Goal: Book appointment/travel/reservation

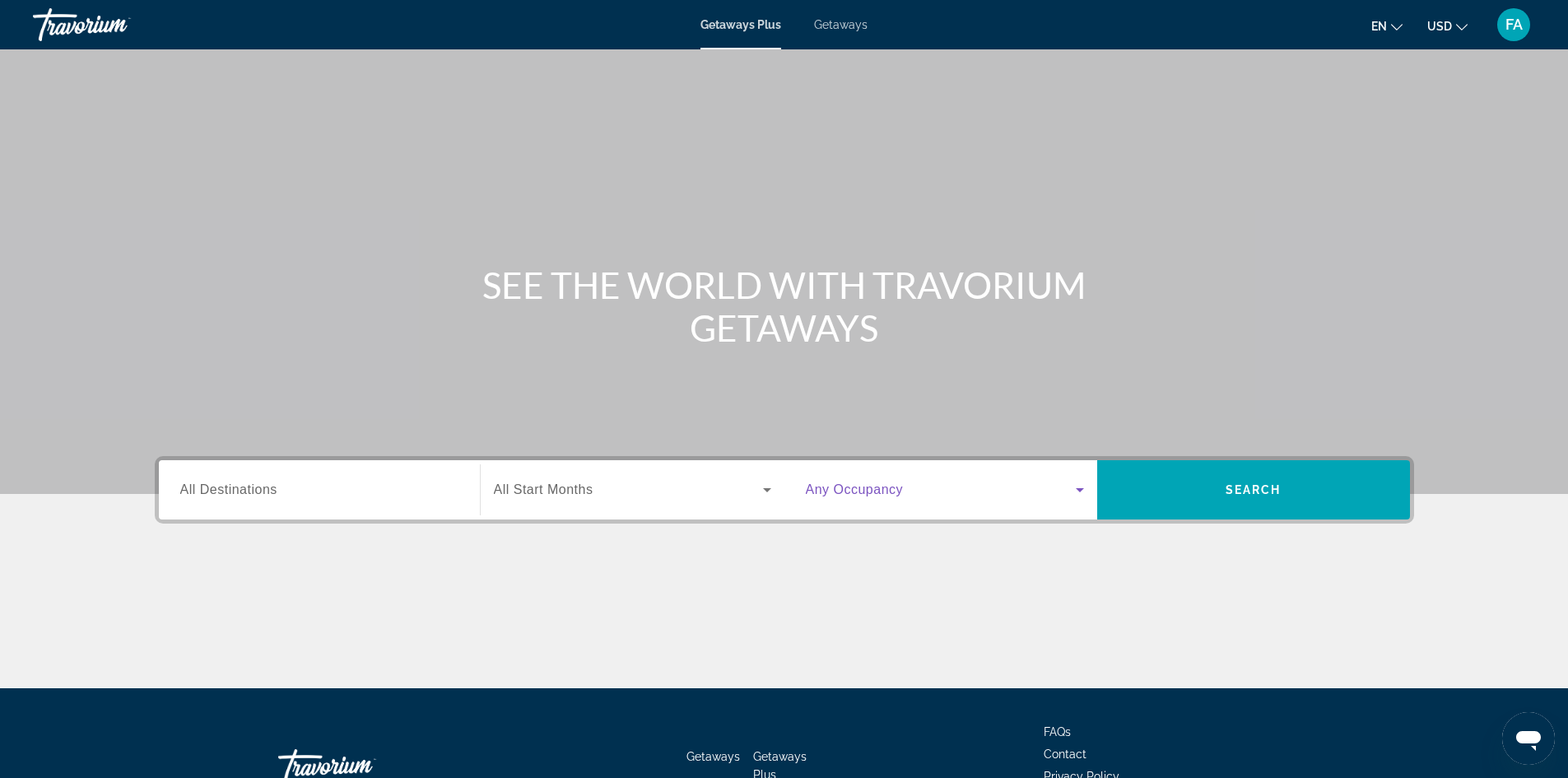
click at [1080, 487] on icon "Search widget" at bounding box center [1080, 490] width 20 height 20
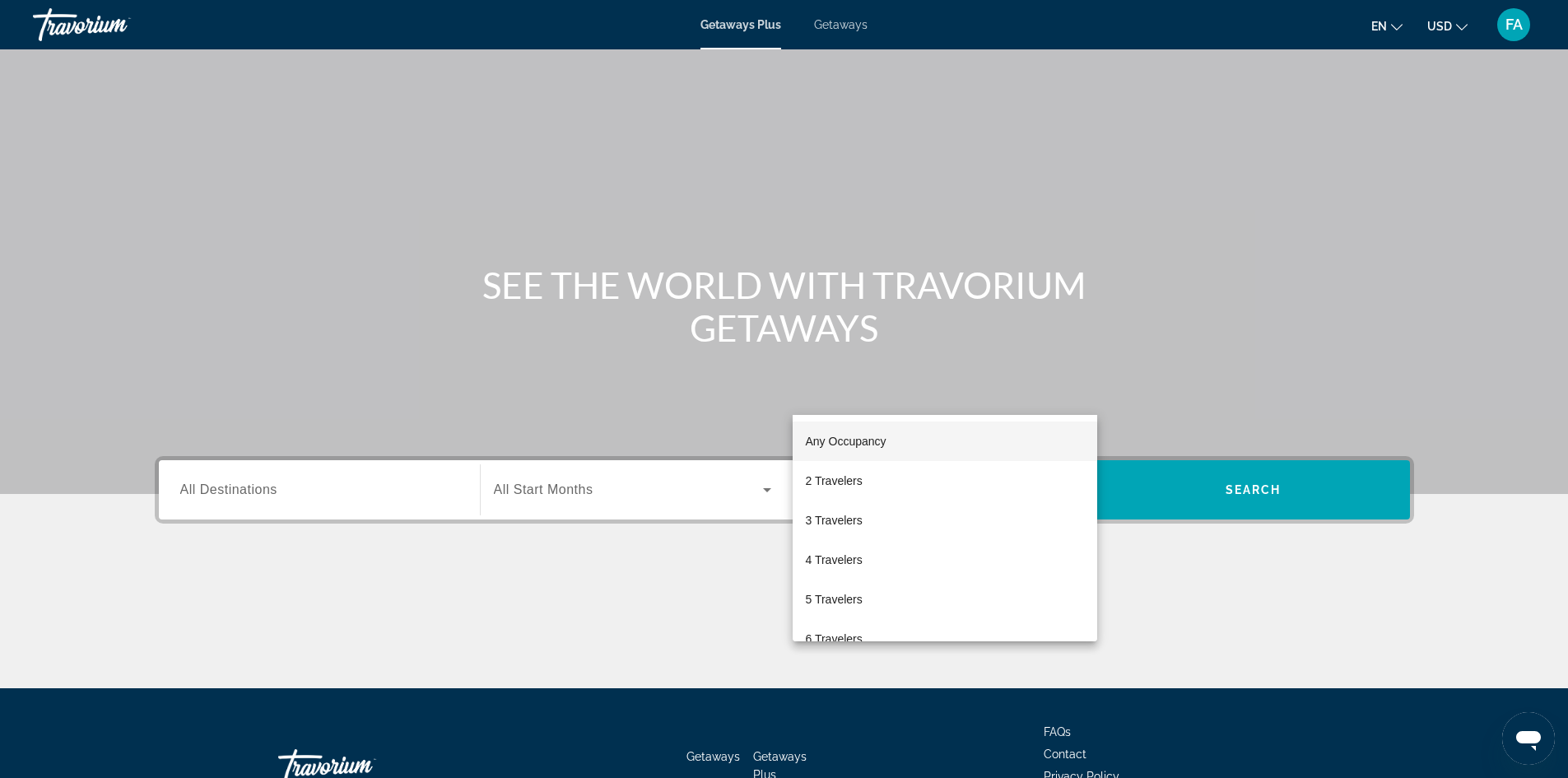
scroll to position [112, 0]
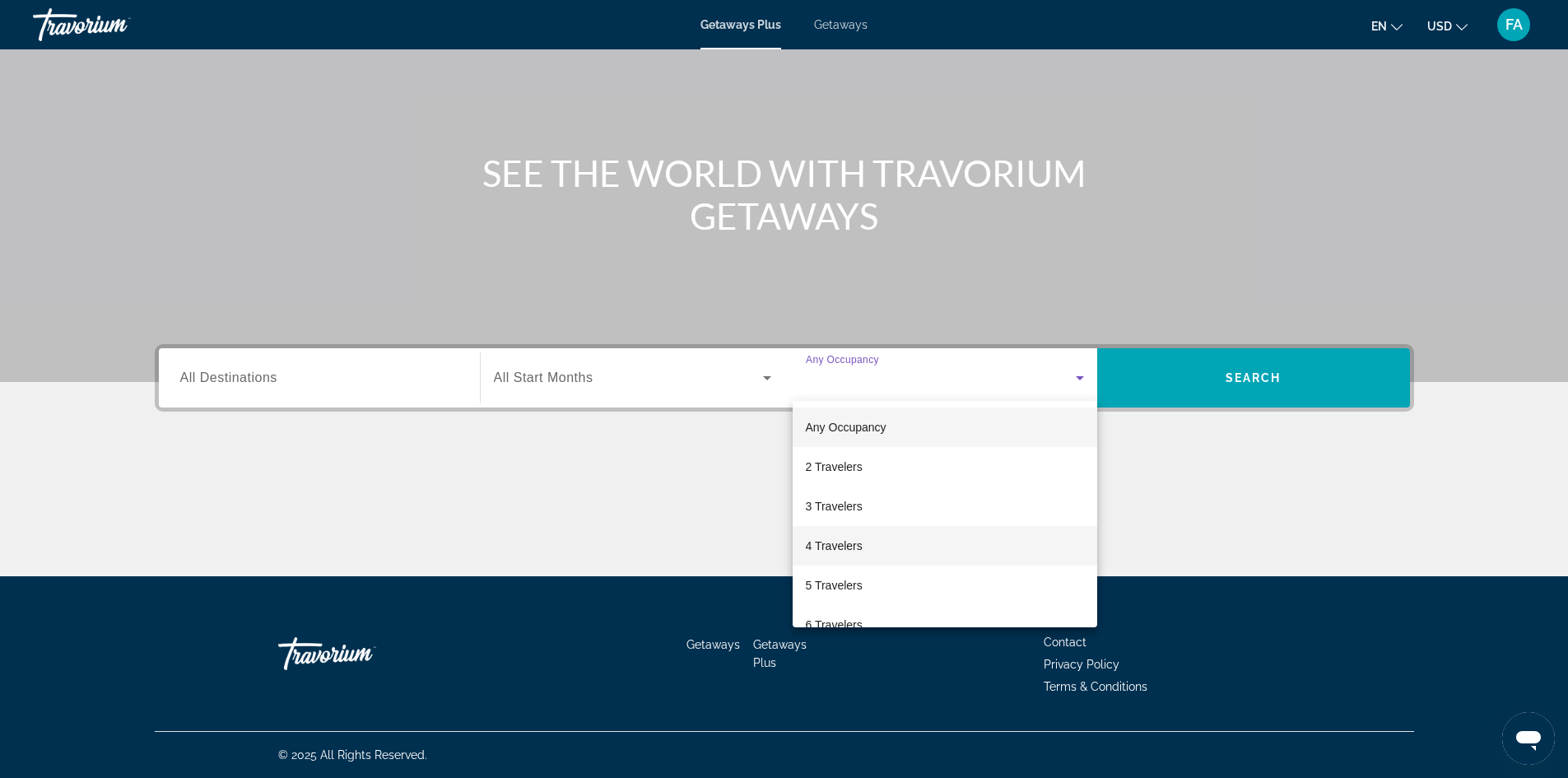
click at [864, 542] on mat-option "4 Travelers" at bounding box center [945, 546] width 305 height 39
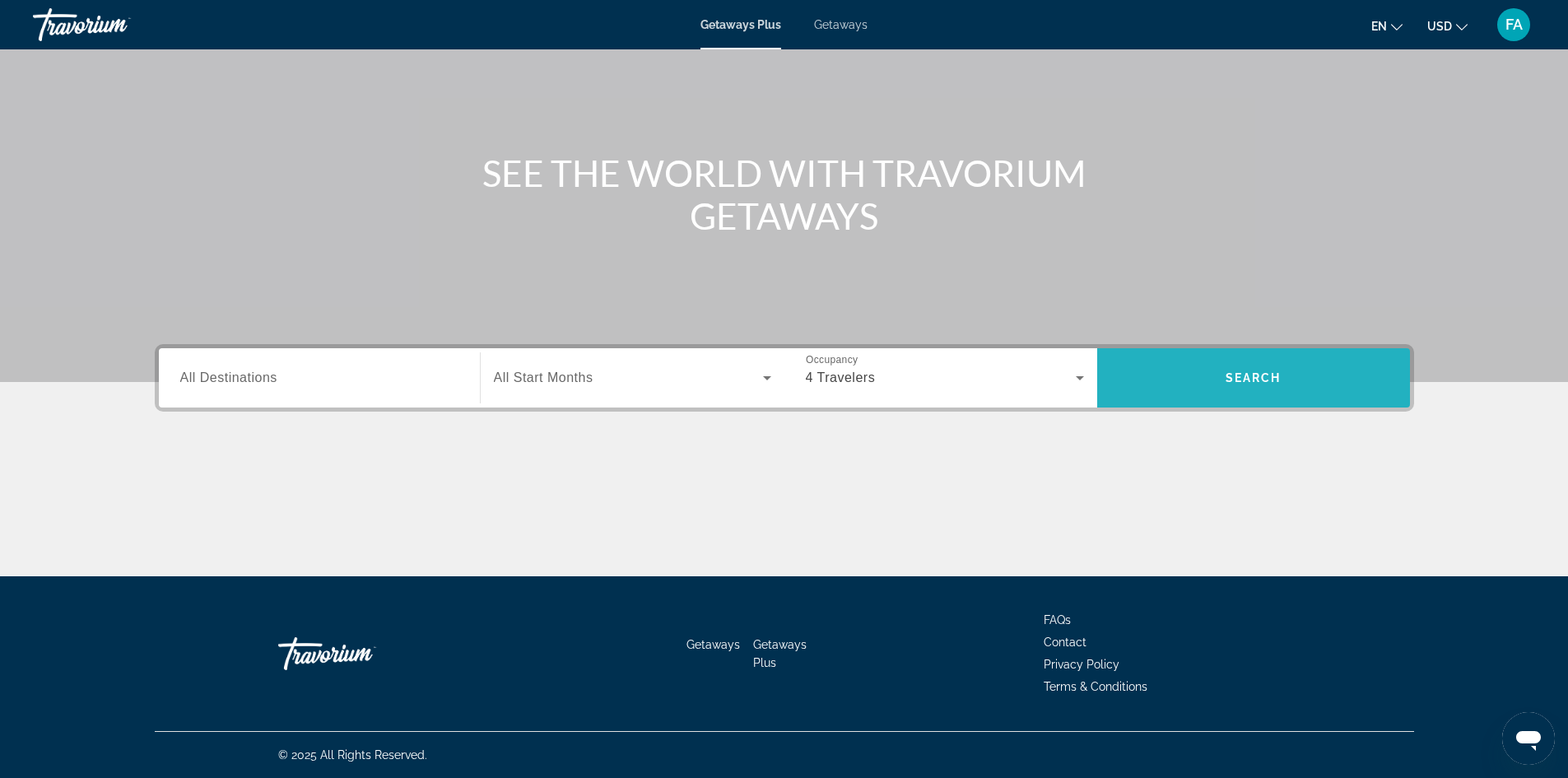
click at [1232, 368] on span "Search" at bounding box center [1254, 378] width 313 height 39
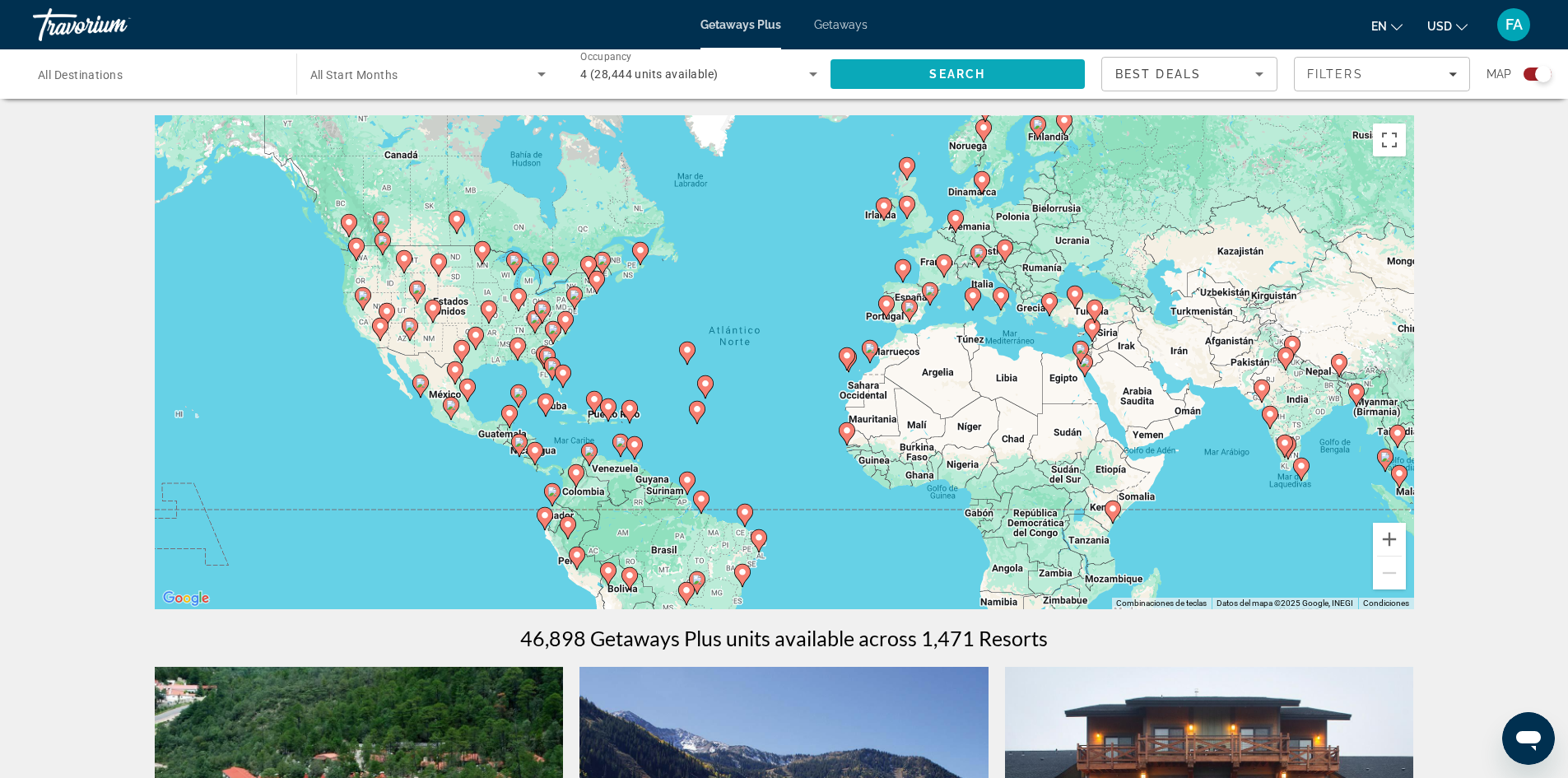
click at [976, 73] on span "Search" at bounding box center [957, 74] width 56 height 13
click at [1261, 73] on icon "Sort by" at bounding box center [1259, 74] width 8 height 4
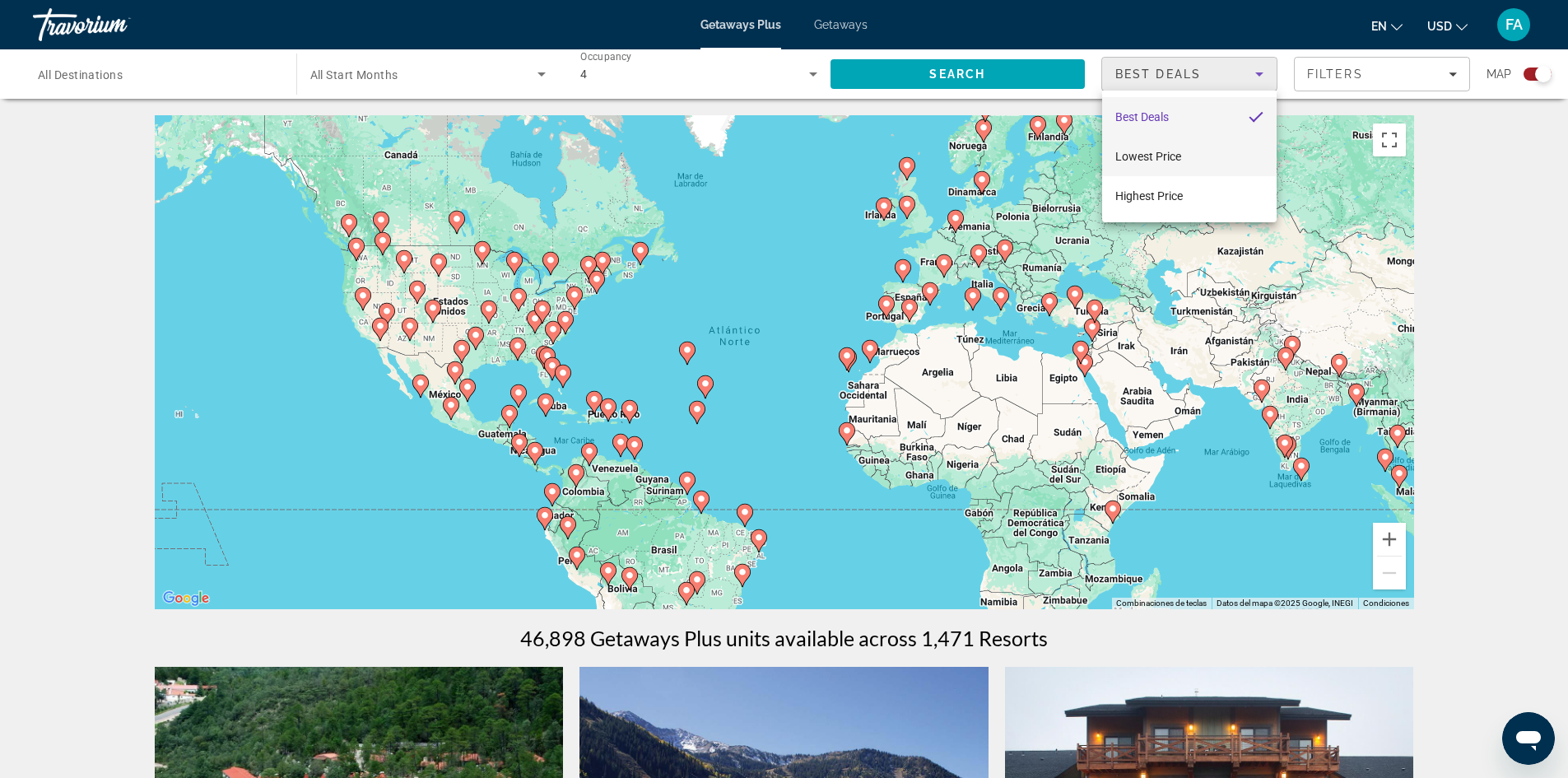
click at [1189, 157] on mat-option "Lowest Price" at bounding box center [1189, 156] width 174 height 39
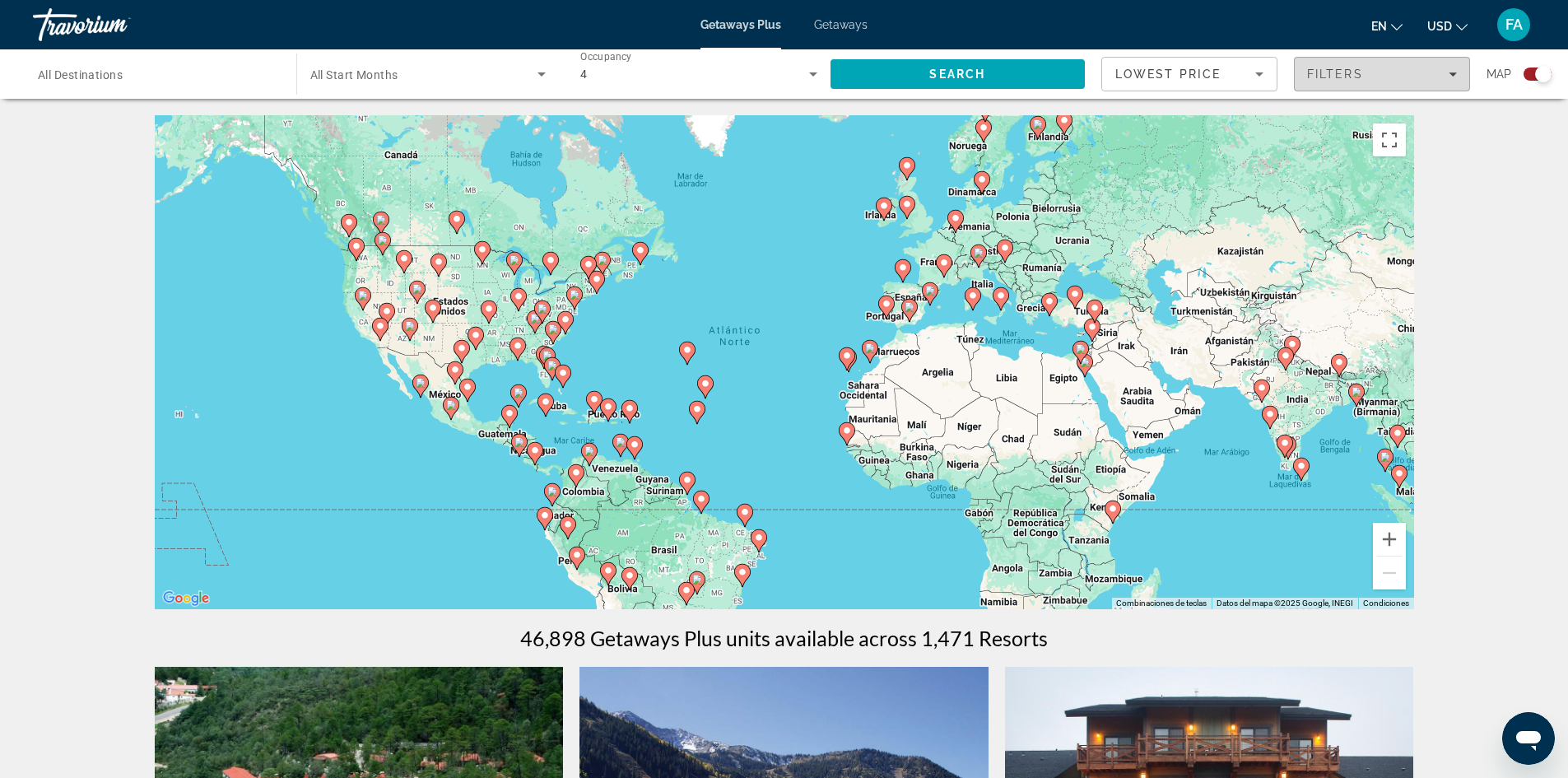
click at [1452, 75] on icon "Filters" at bounding box center [1452, 74] width 8 height 4
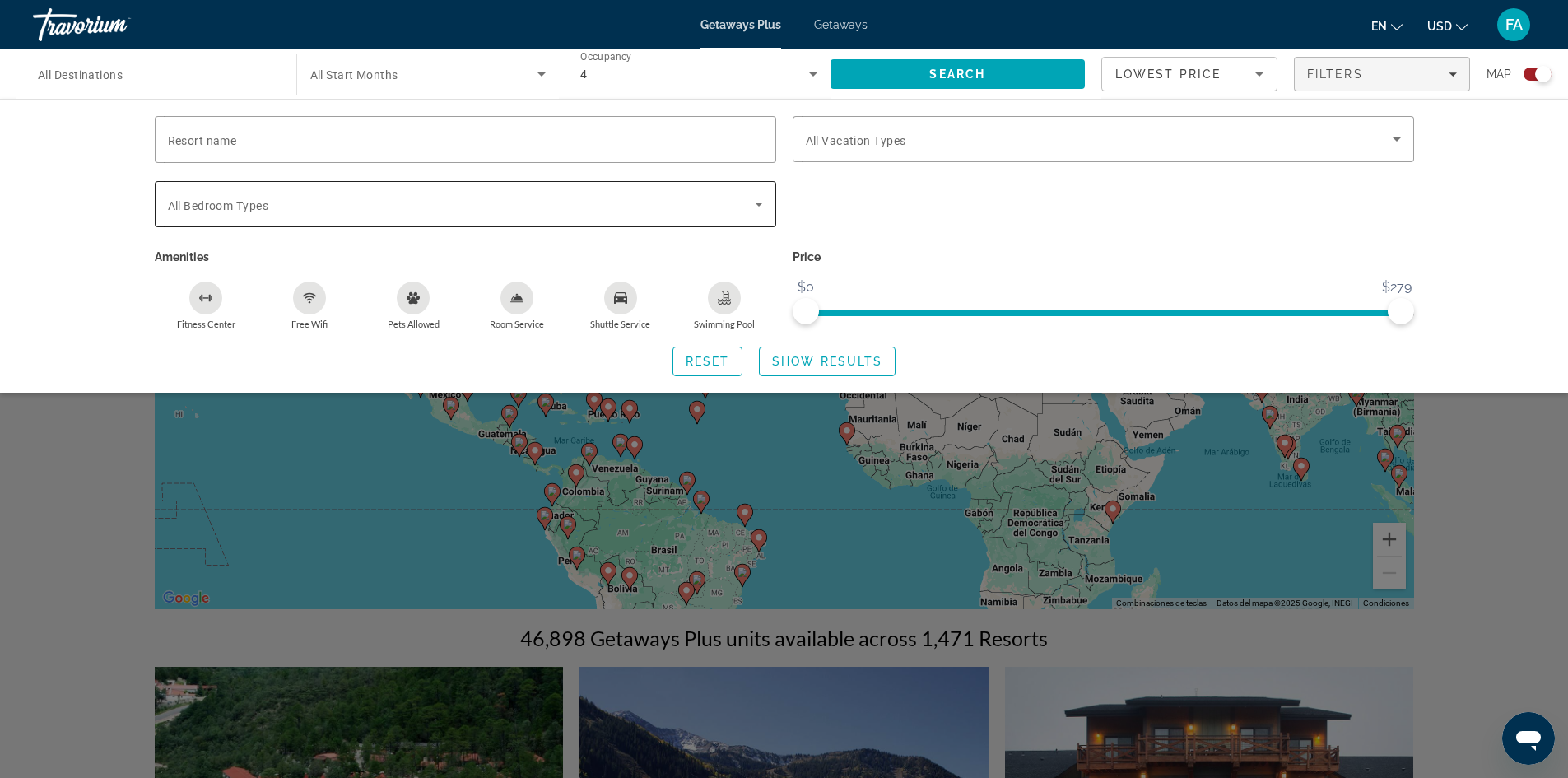
click at [759, 202] on icon "Search widget" at bounding box center [759, 204] width 8 height 4
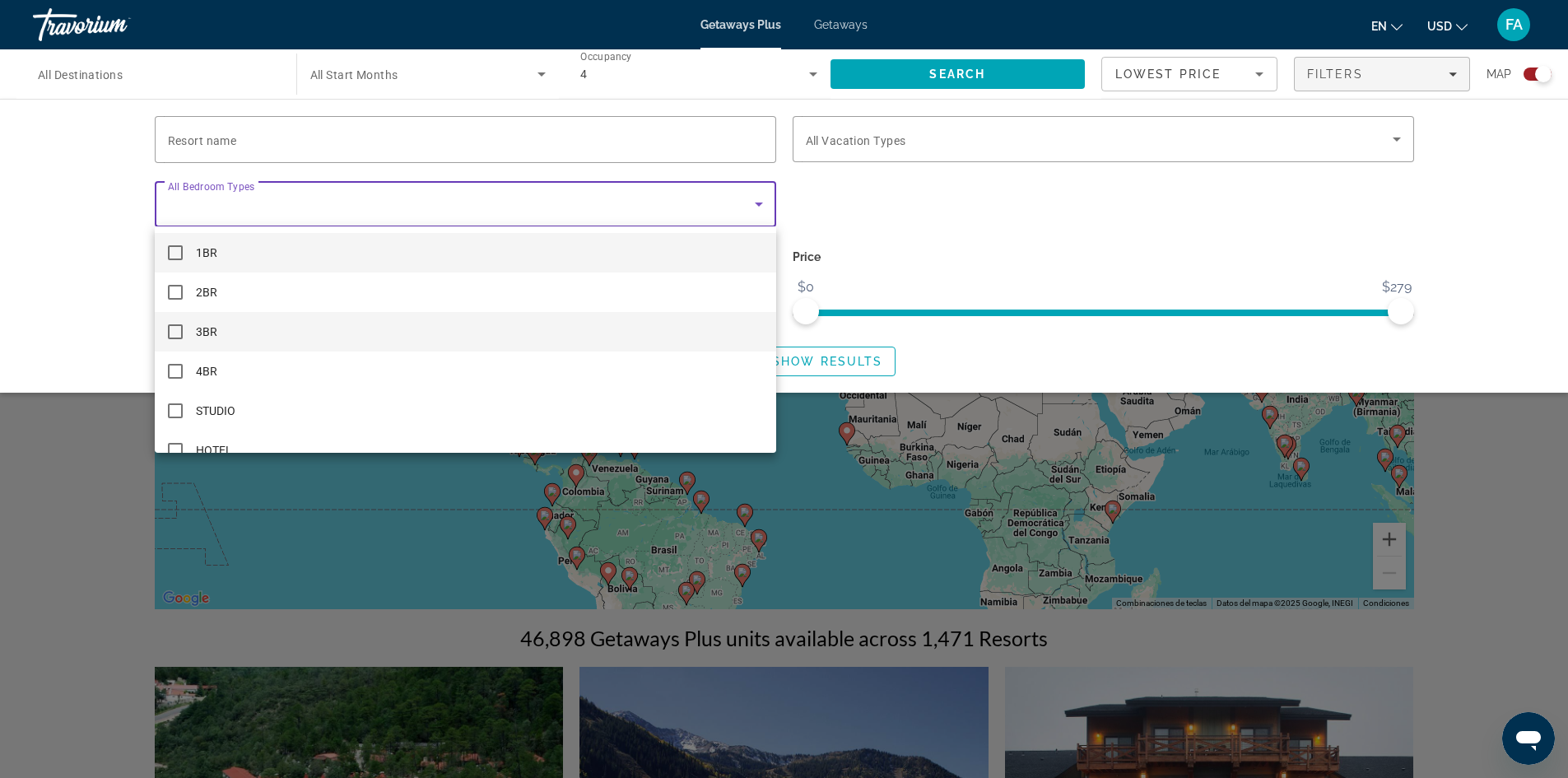
click at [330, 329] on mat-option "3BR" at bounding box center [466, 331] width 622 height 39
click at [919, 222] on div at bounding box center [784, 389] width 1568 height 778
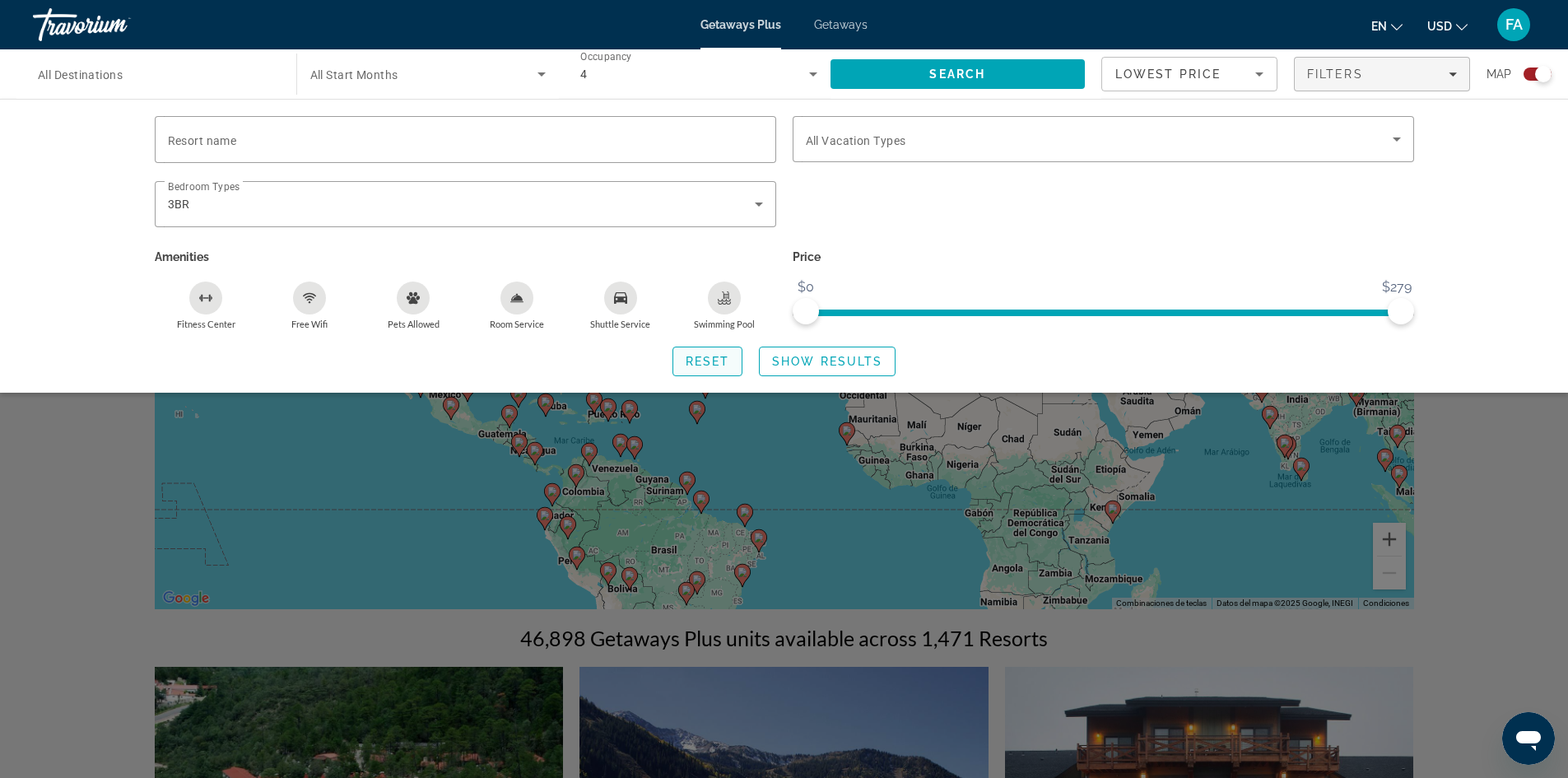
click at [713, 357] on span "Reset" at bounding box center [708, 361] width 45 height 13
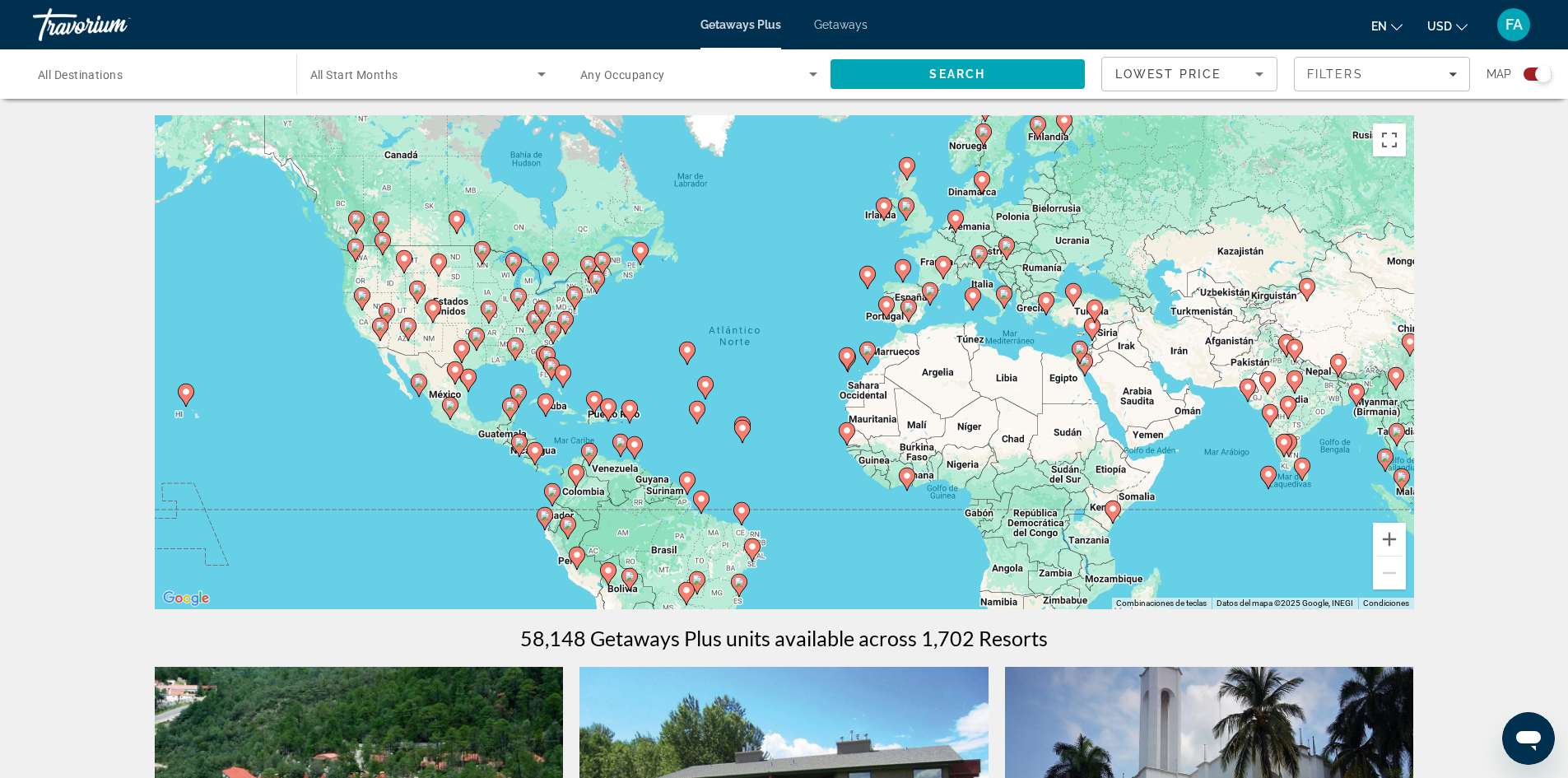
click at [182, 70] on input "Destination All Destinations" at bounding box center [156, 74] width 237 height 20
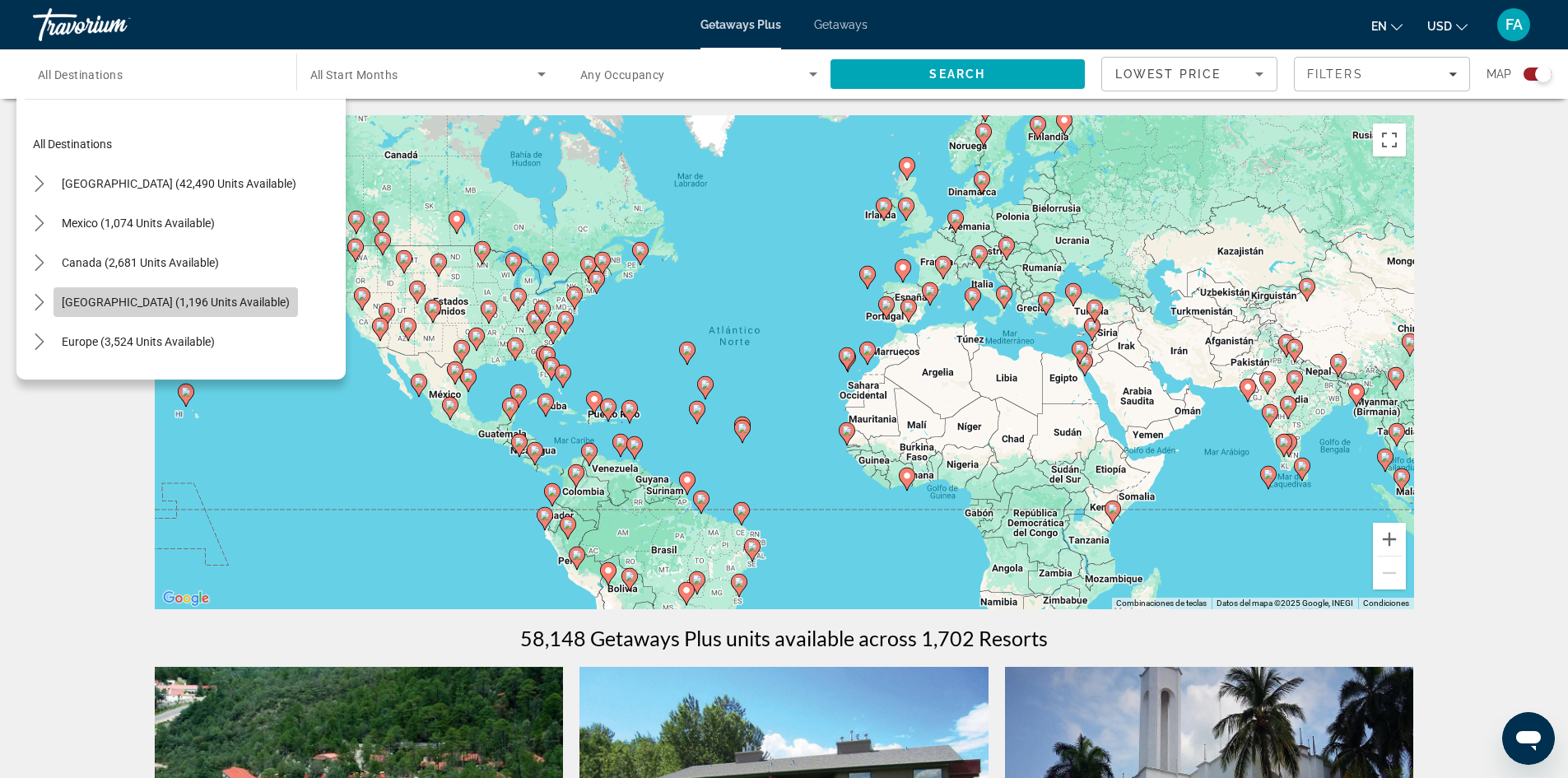
click at [204, 299] on span "[GEOGRAPHIC_DATA] (1,196 units available)" at bounding box center [175, 301] width 228 height 13
type input "**********"
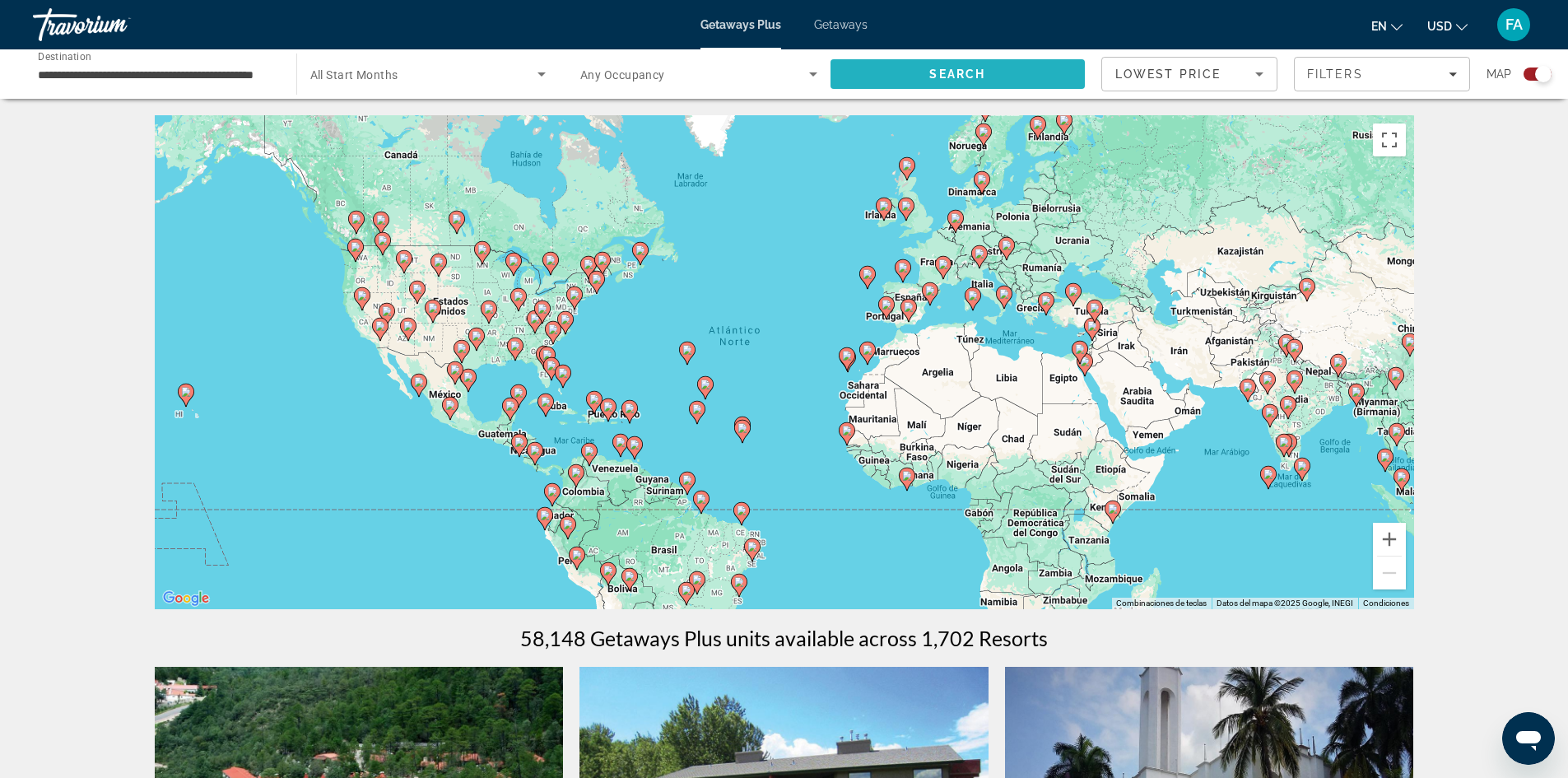
click at [974, 73] on span "Search" at bounding box center [957, 74] width 56 height 13
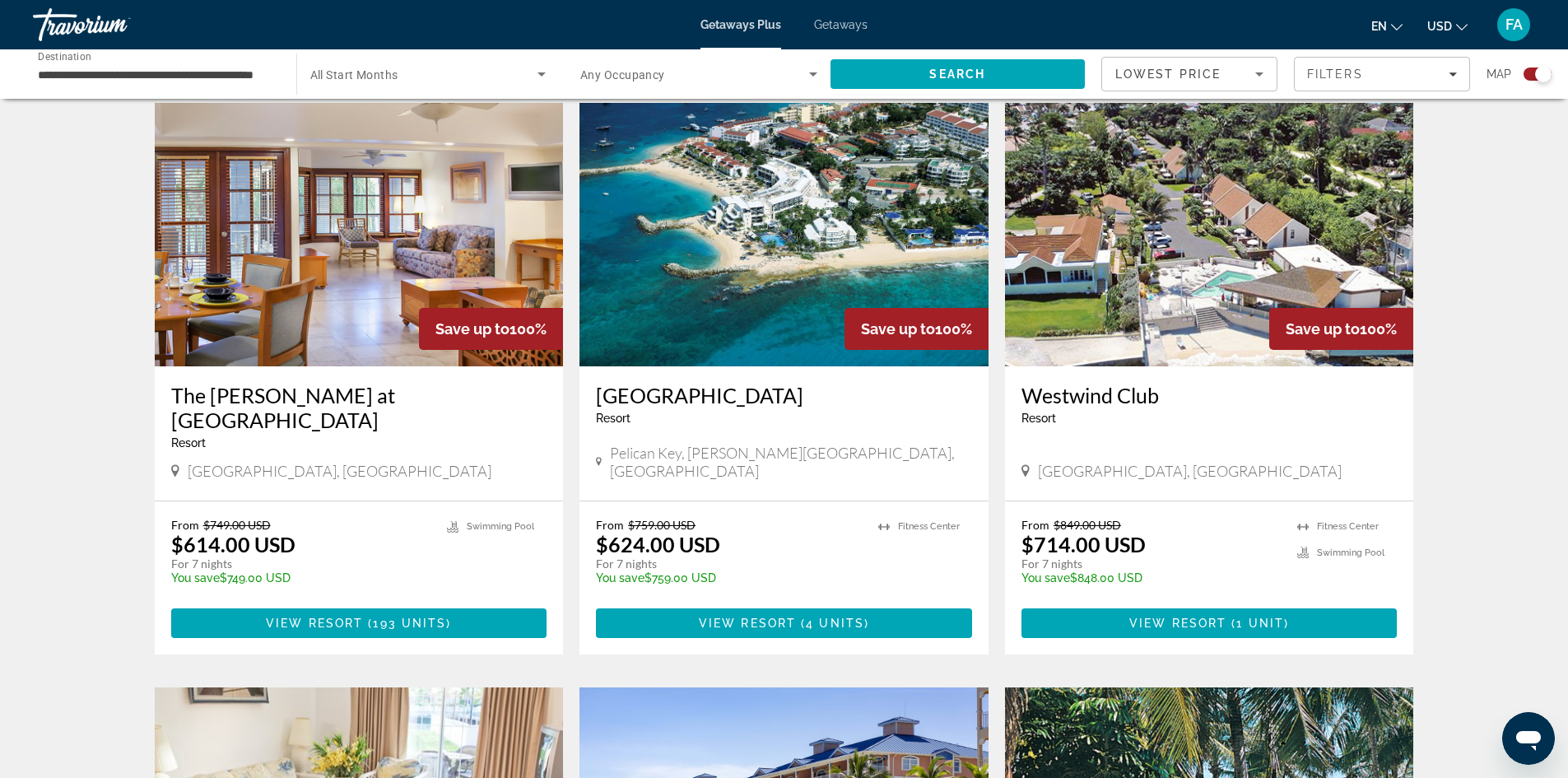
scroll to position [1729, 0]
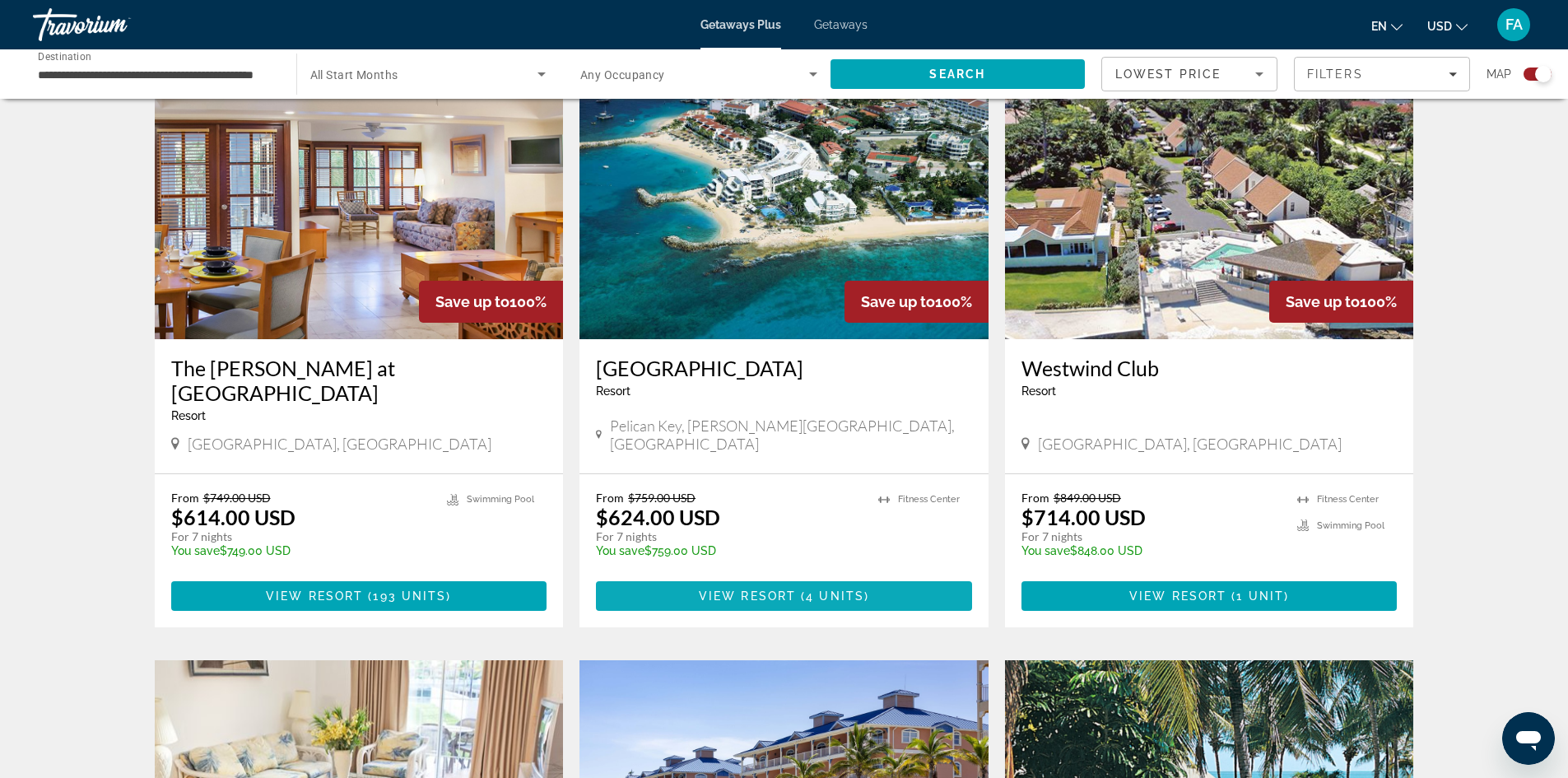
click at [788, 576] on span "Main content" at bounding box center [783, 596] width 376 height 39
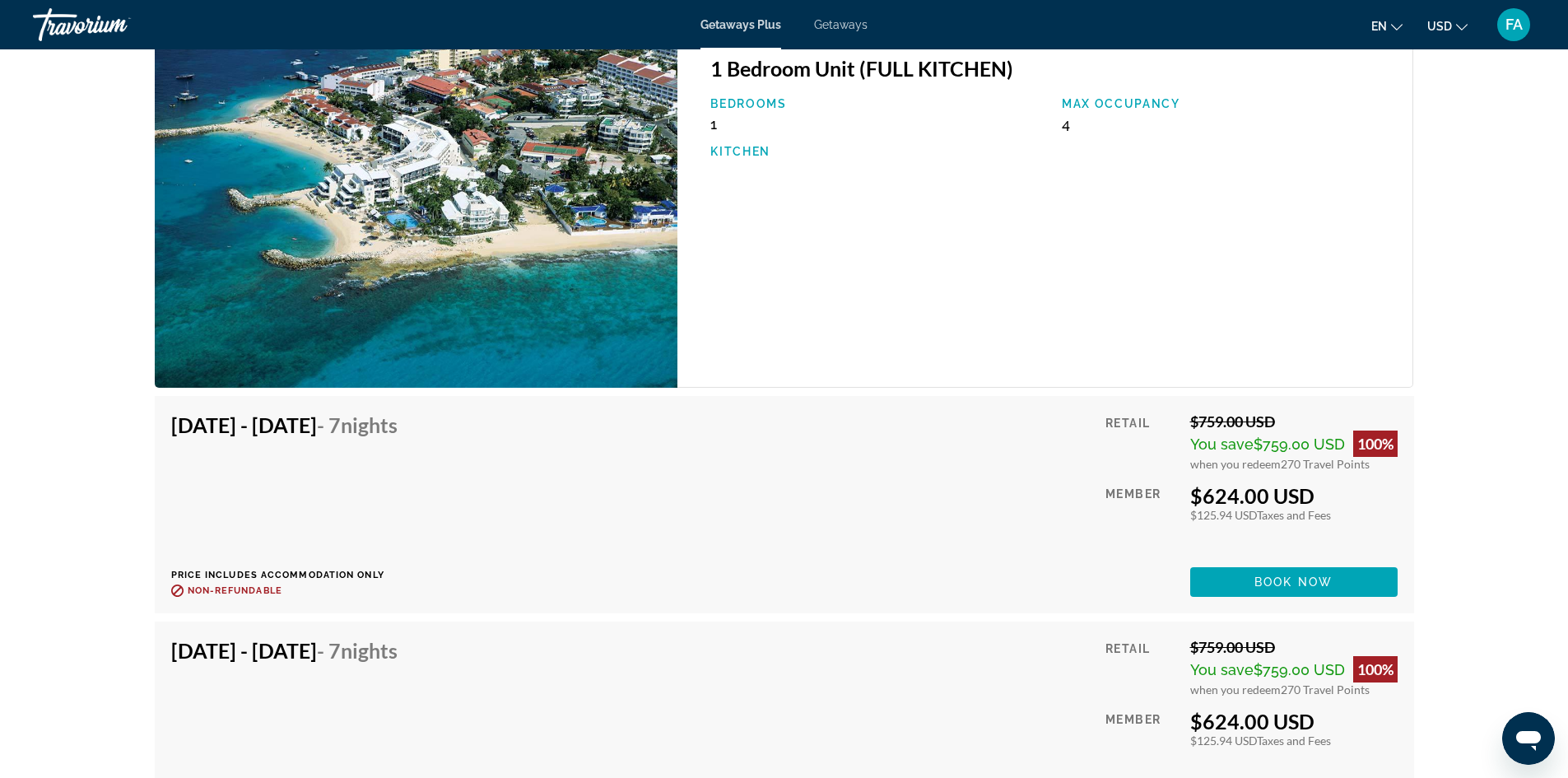
scroll to position [2717, 0]
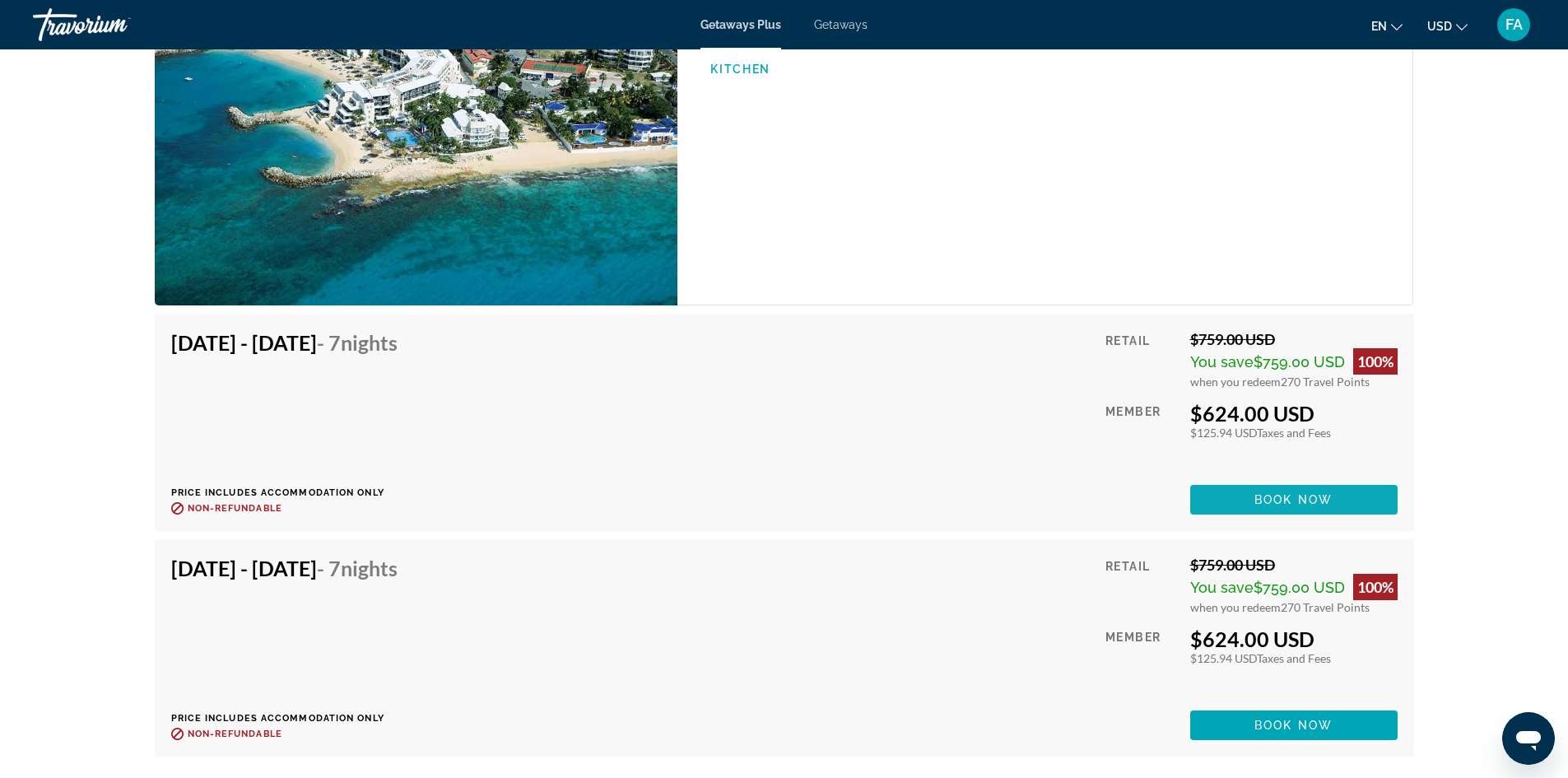
click at [1304, 497] on span "Book now" at bounding box center [1293, 499] width 78 height 13
